Goal: Information Seeking & Learning: Check status

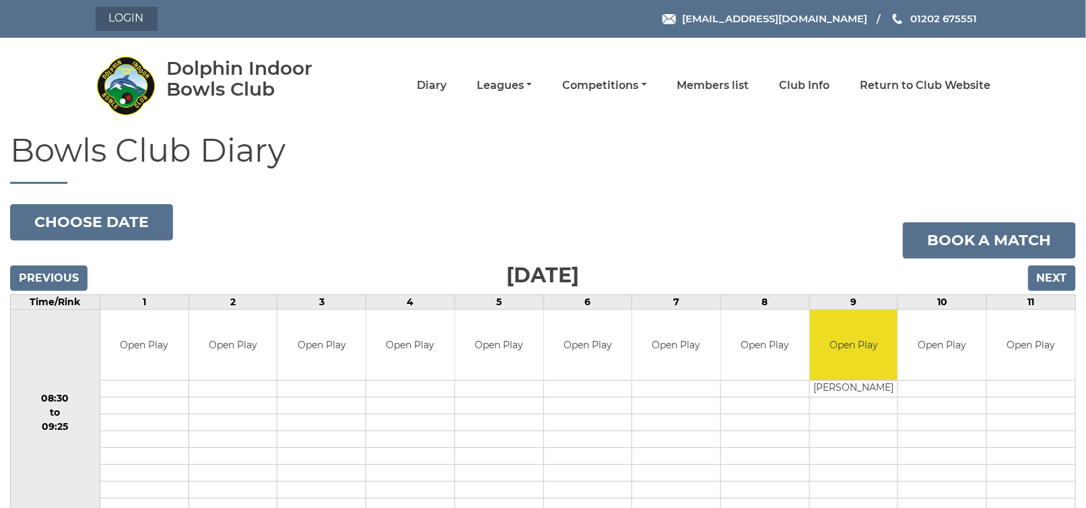
click at [143, 20] on link "Login" at bounding box center [127, 19] width 62 height 24
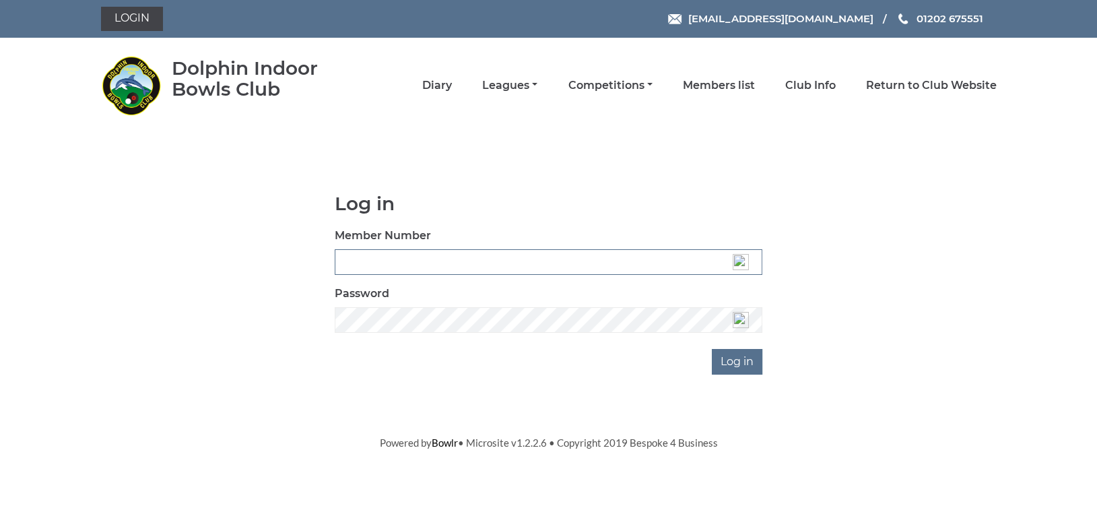
click at [376, 261] on input "Member Number" at bounding box center [549, 262] width 428 height 26
type input "3360"
click at [749, 360] on input "Log in" at bounding box center [737, 362] width 51 height 26
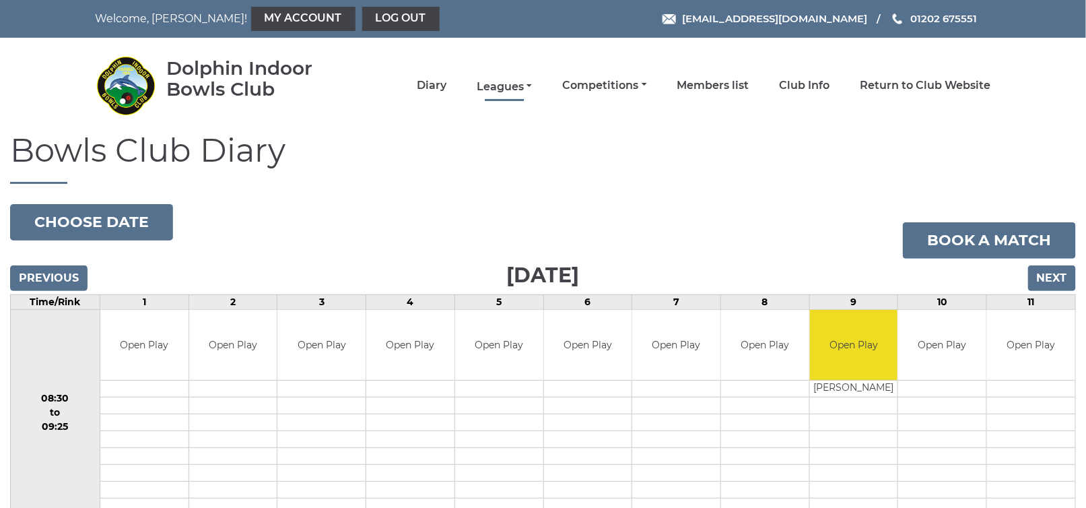
click at [524, 82] on link "Leagues" at bounding box center [504, 86] width 55 height 15
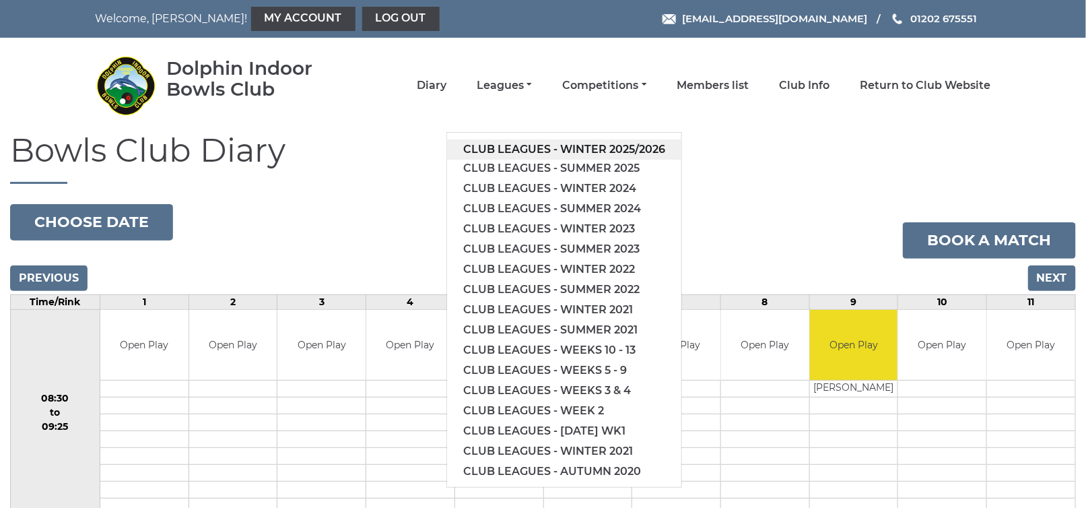
click at [532, 149] on link "Club leagues - Winter 2025/2026" at bounding box center [564, 149] width 234 height 20
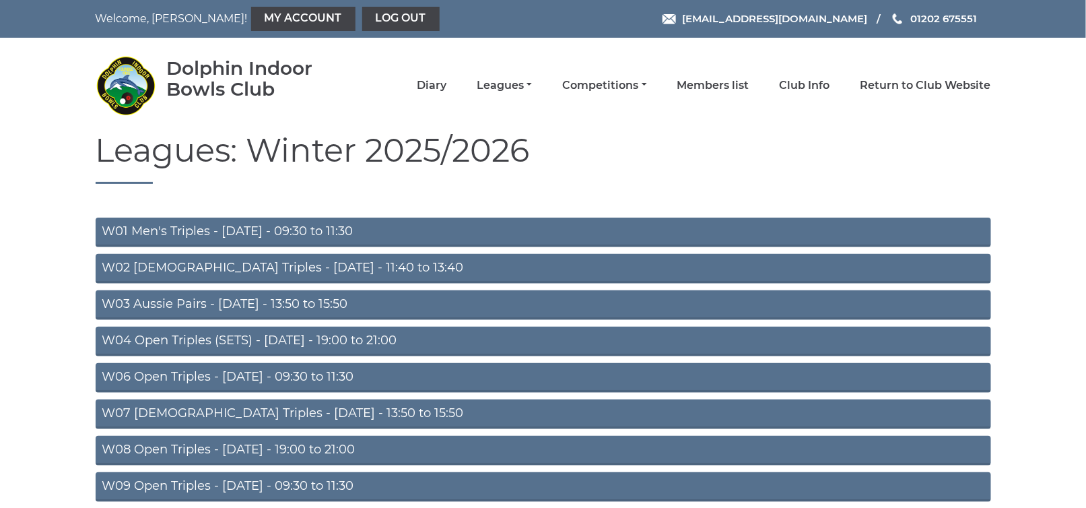
click at [290, 372] on link "W06 Open Triples - [DATE] - 09:30 to 11:30" at bounding box center [544, 378] width 896 height 30
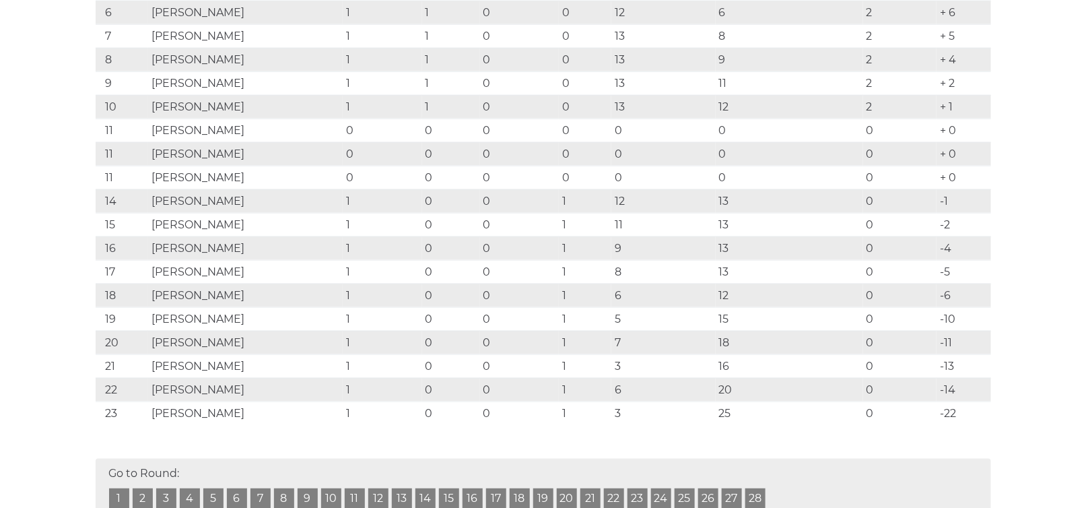
scroll to position [405, 0]
